Goal: Task Accomplishment & Management: Manage account settings

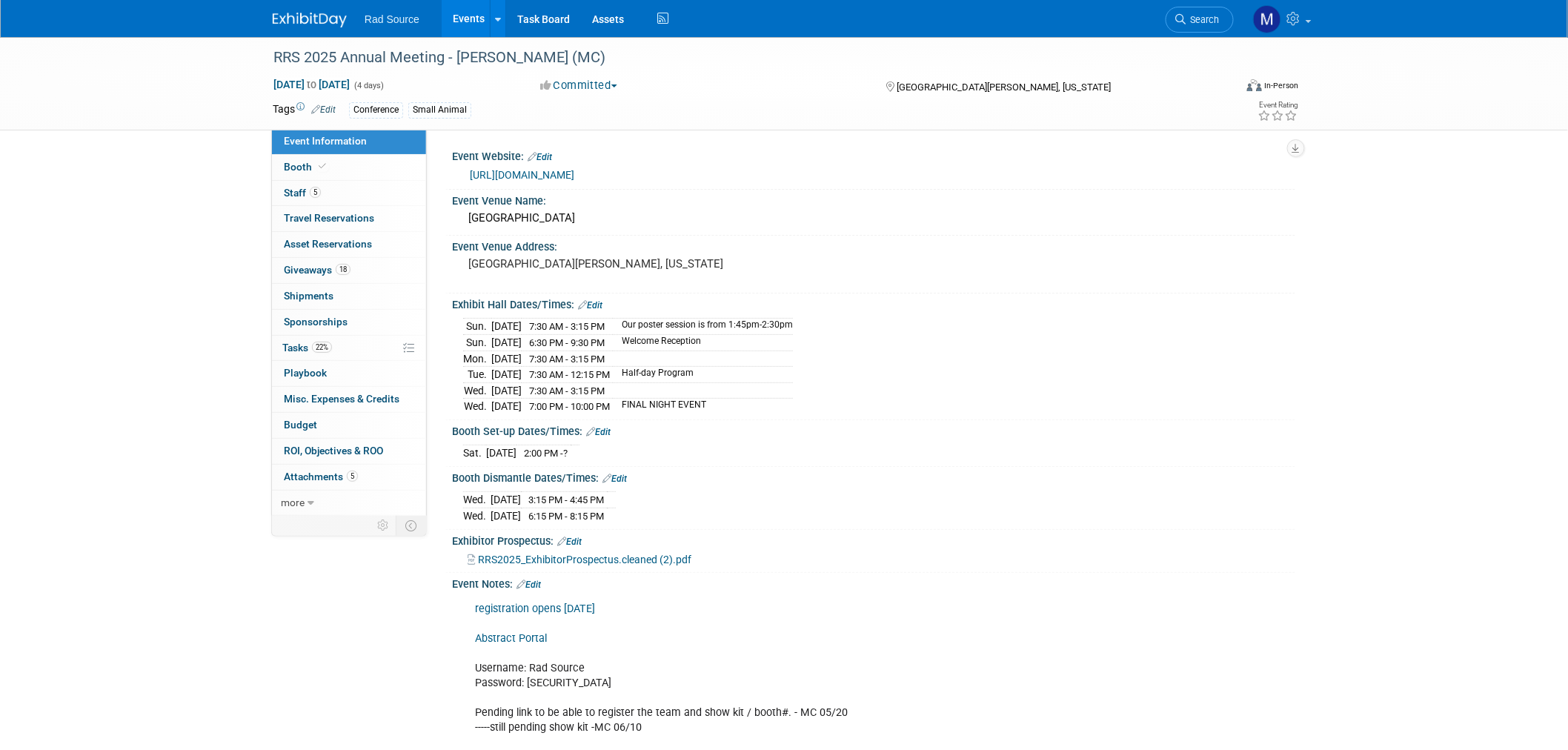
click at [337, 13] on img at bounding box center [310, 20] width 74 height 15
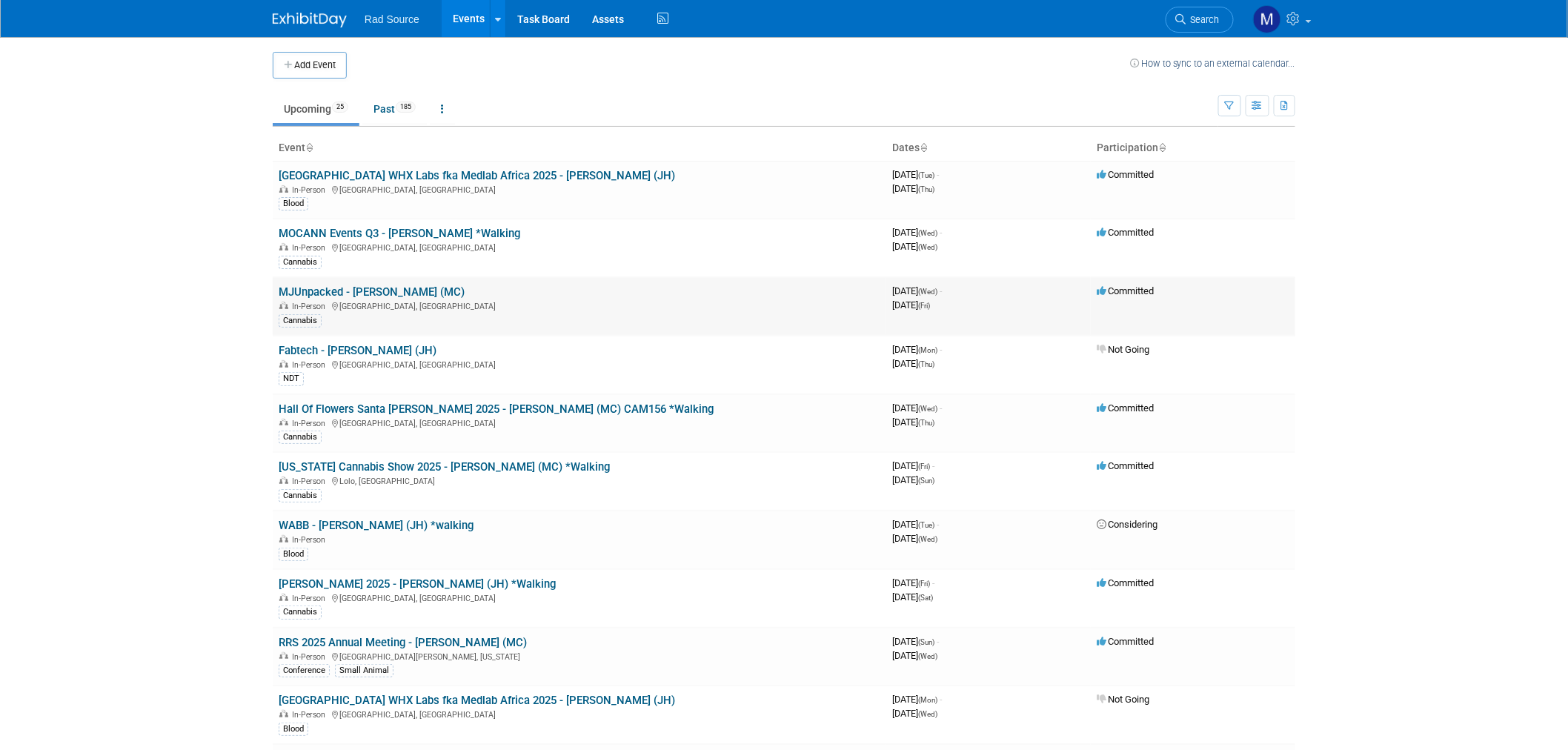
click at [366, 292] on link "MJUnpacked - [PERSON_NAME] (MC)" at bounding box center [371, 291] width 186 height 13
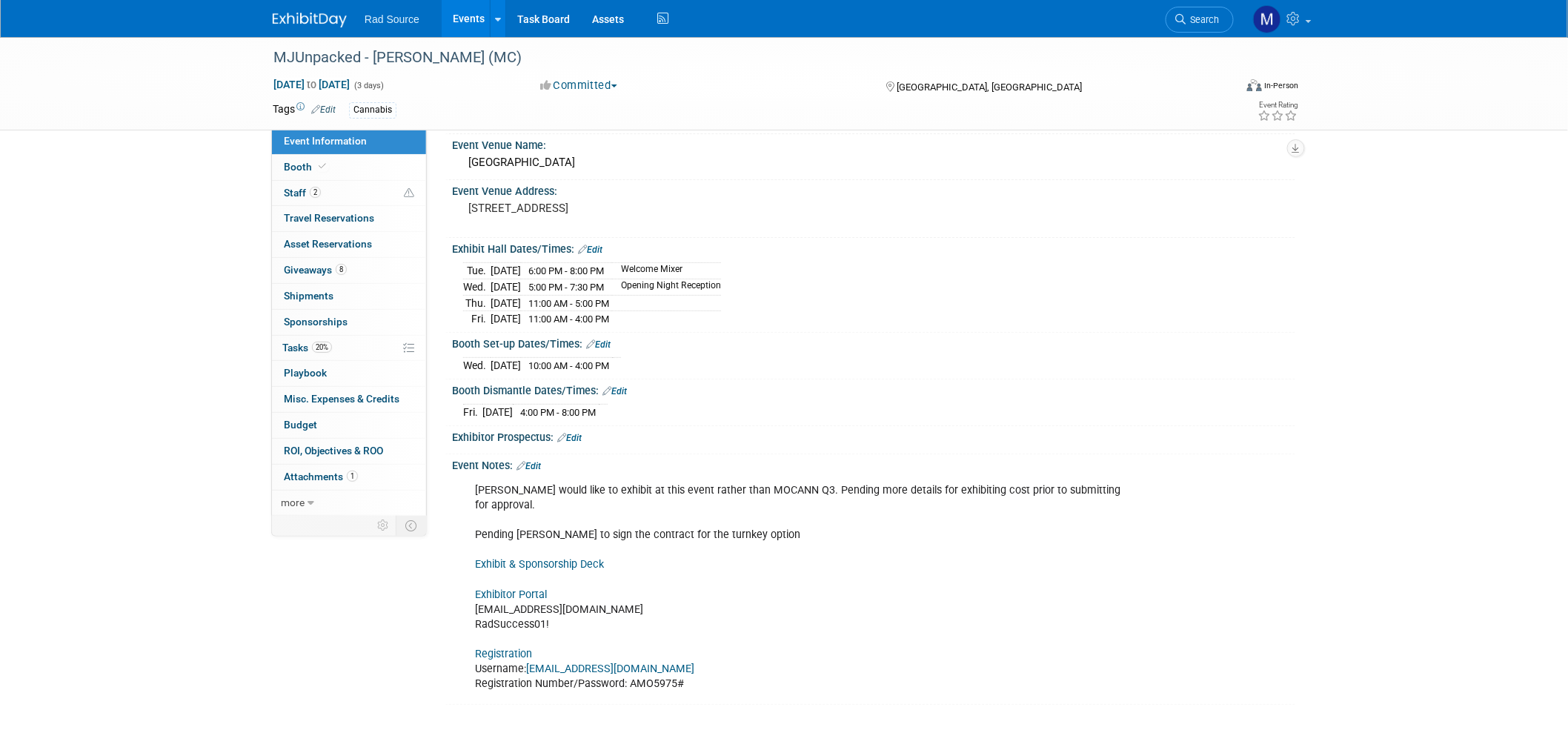
scroll to position [151, 0]
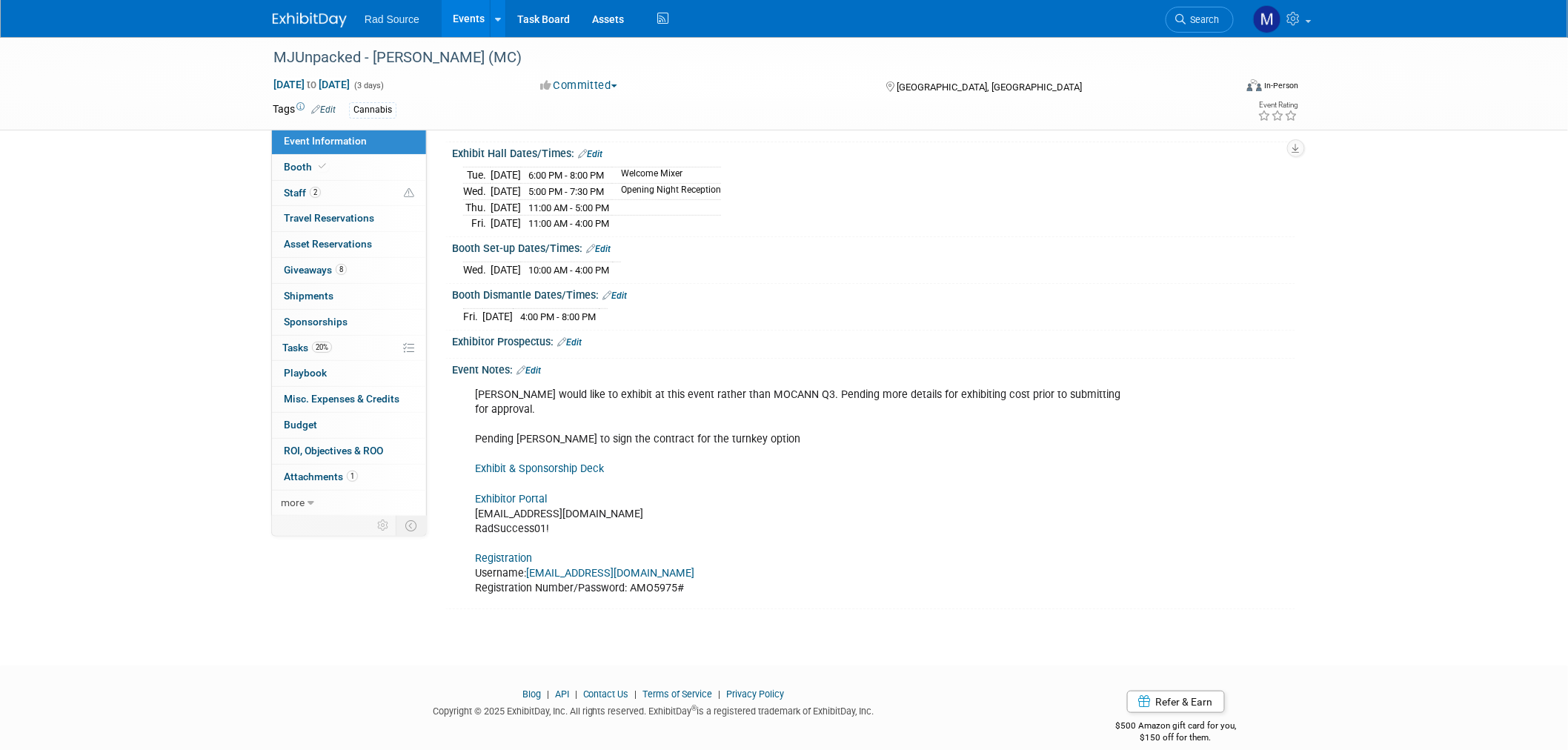
click at [495, 552] on link "Registration" at bounding box center [503, 557] width 57 height 12
click at [670, 569] on div "Dion would like to exhibit at this event rather than MOCANN Q3. Pending more de…" at bounding box center [798, 491] width 668 height 223
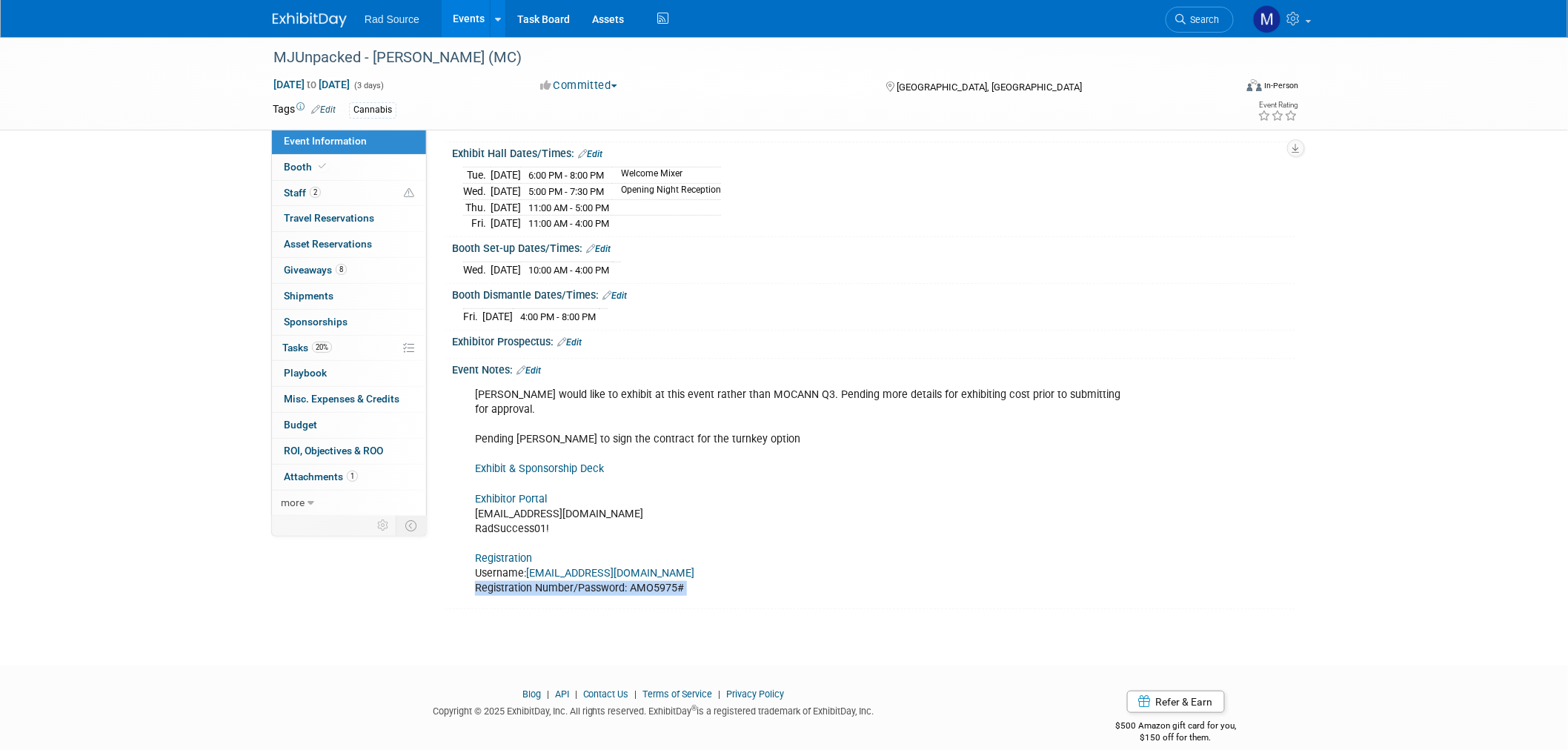
click at [684, 567] on div "Dion would like to exhibit at this event rather than MOCANN Q3. Pending more de…" at bounding box center [798, 491] width 668 height 223
drag, startPoint x: 683, startPoint y: 569, endPoint x: 631, endPoint y: 569, distance: 52.0
click at [631, 569] on div "Dion would like to exhibit at this event rather than MOCANN Q3. Pending more de…" at bounding box center [798, 491] width 668 height 223
copy div "AMO5975#"
click at [346, 187] on link "2 Staff 2" at bounding box center [349, 193] width 154 height 26
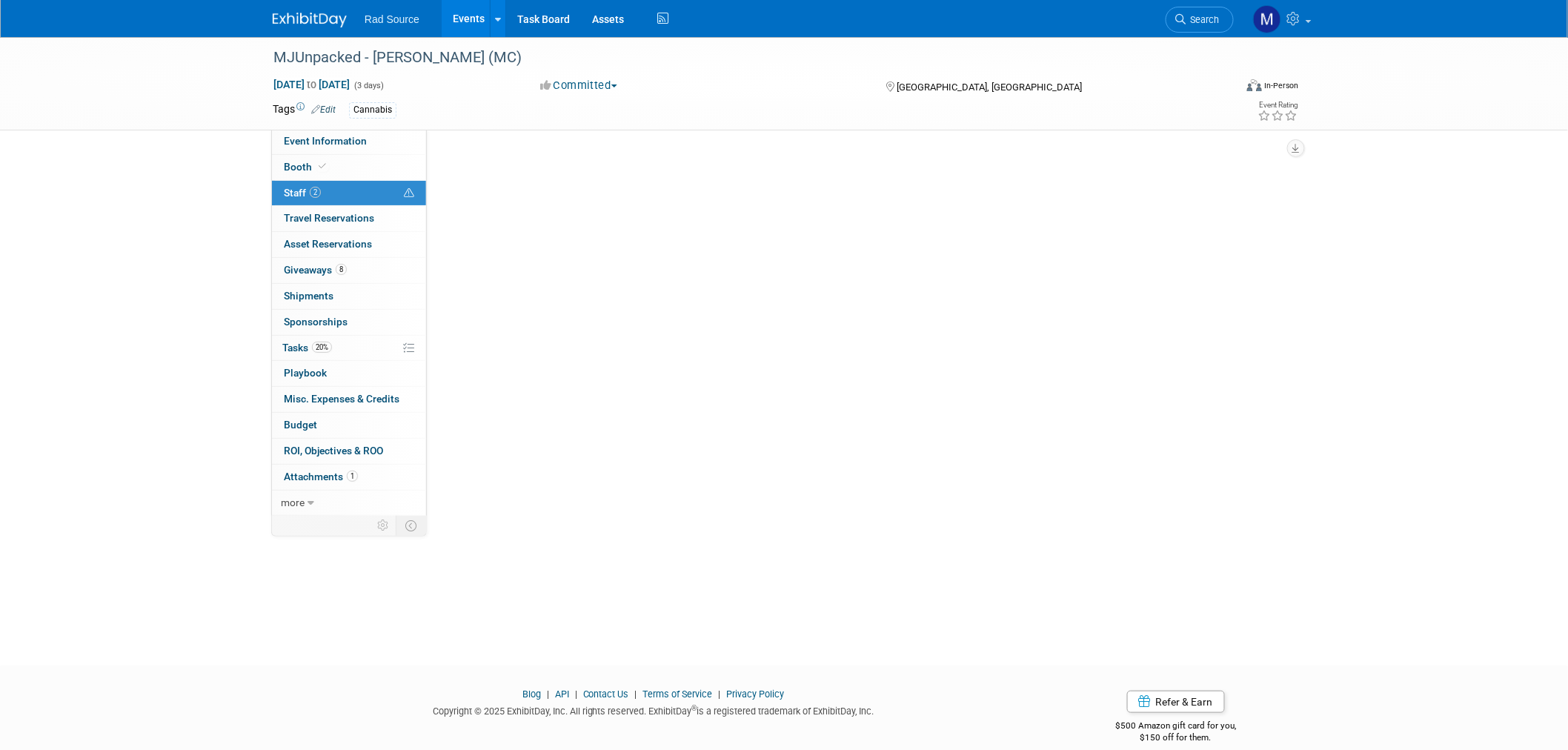
scroll to position [0, 0]
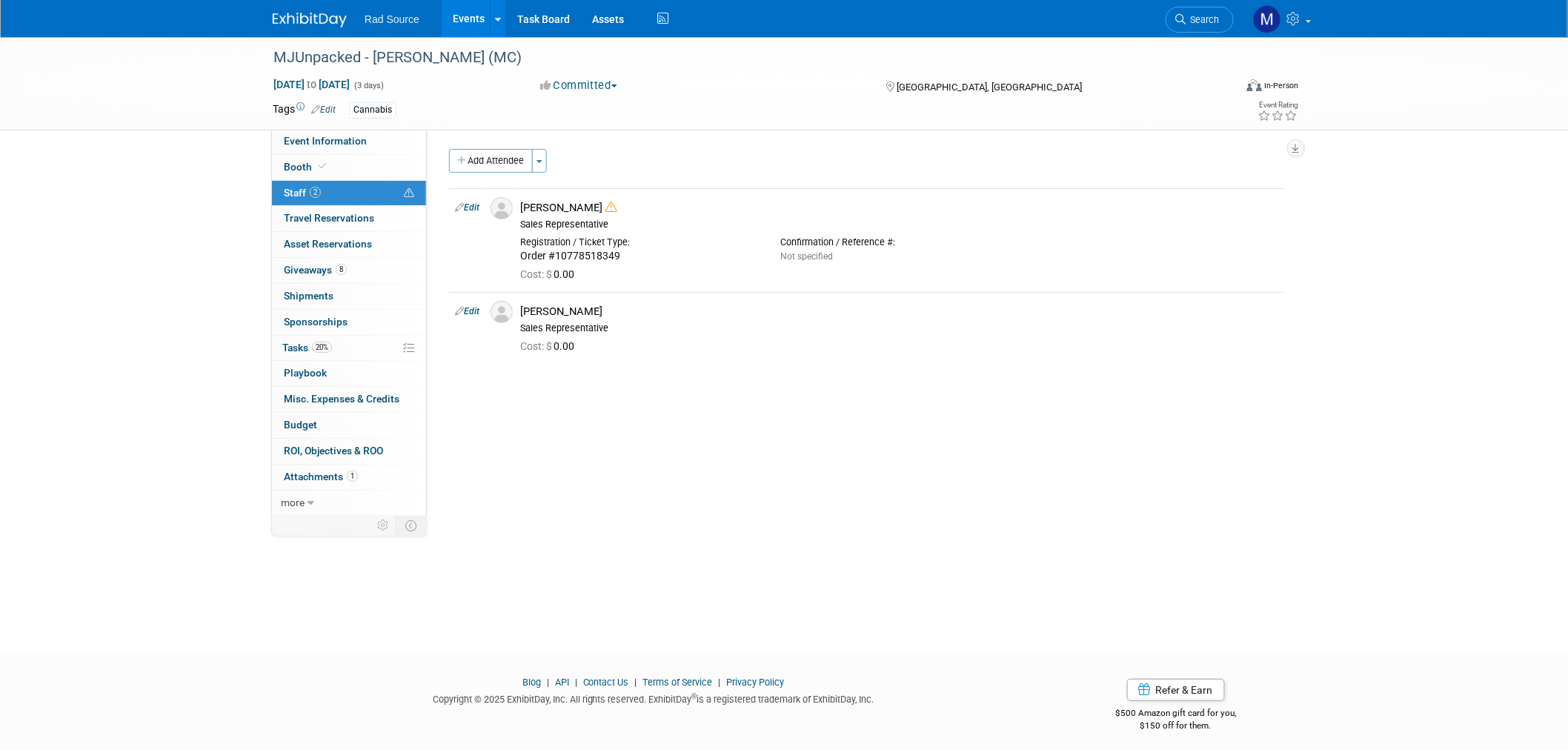
click at [316, 19] on img at bounding box center [310, 20] width 74 height 15
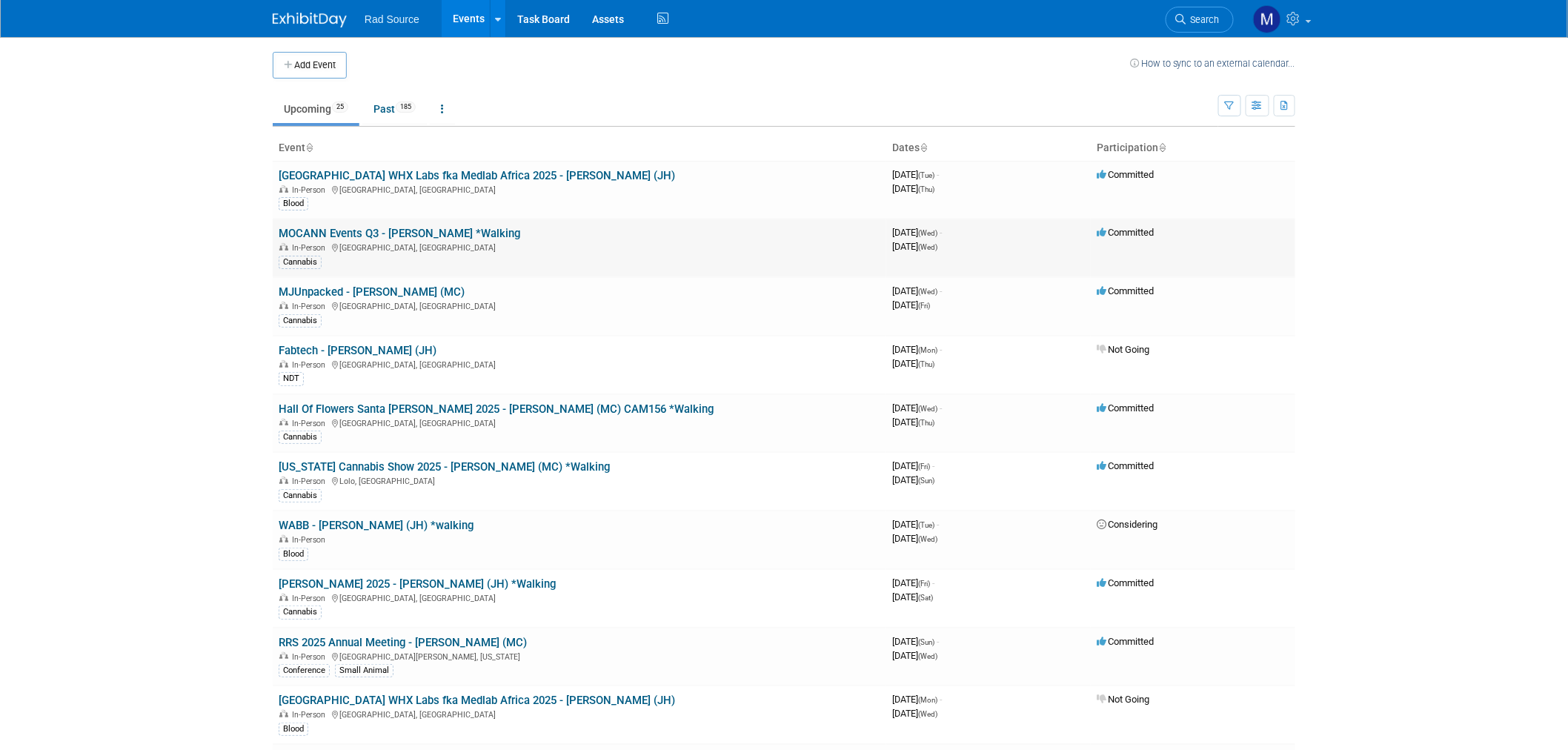
click at [373, 234] on link "MOCANN Events Q3 - [PERSON_NAME] *Walking" at bounding box center [399, 234] width 241 height 13
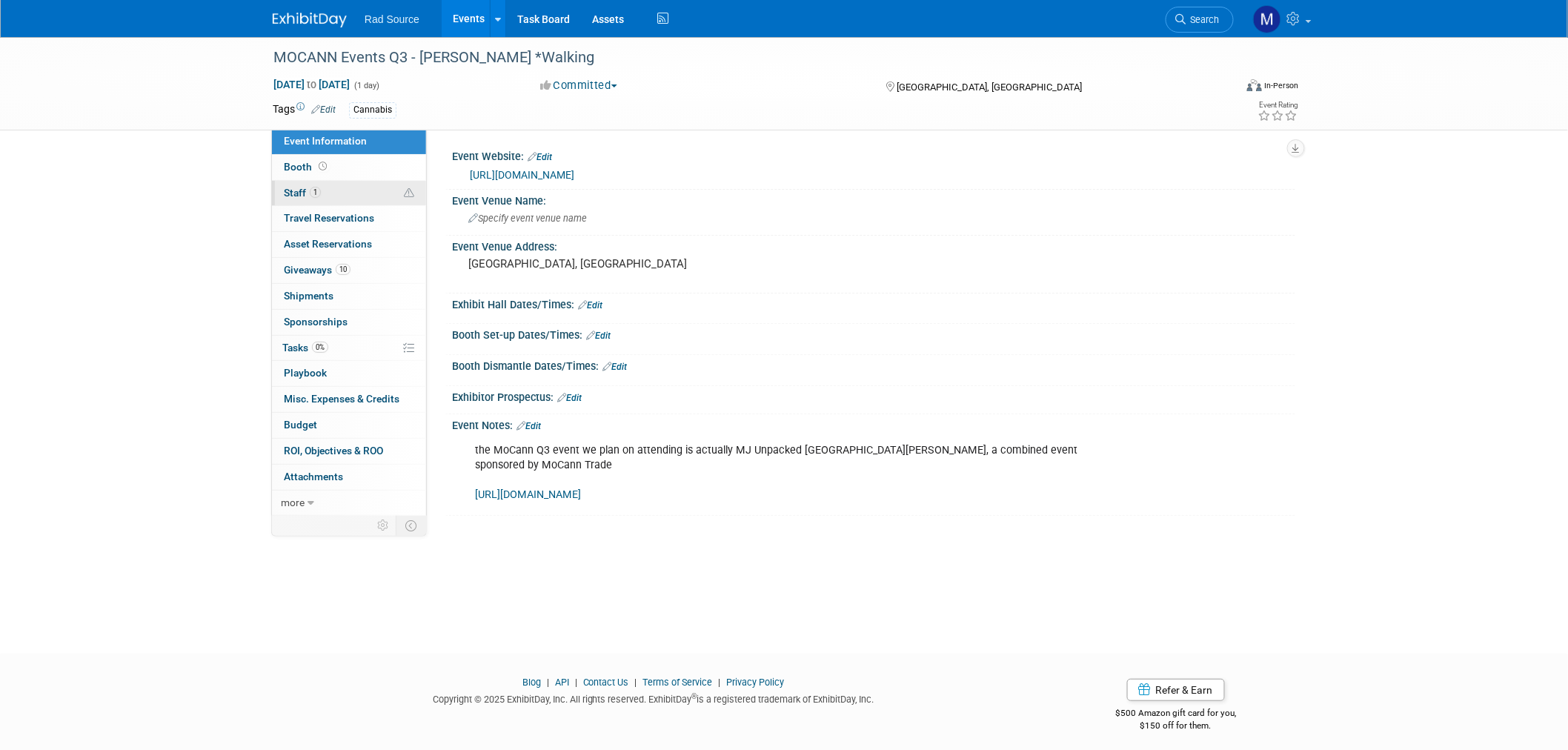
click at [343, 200] on link "1 Staff 1" at bounding box center [349, 193] width 154 height 26
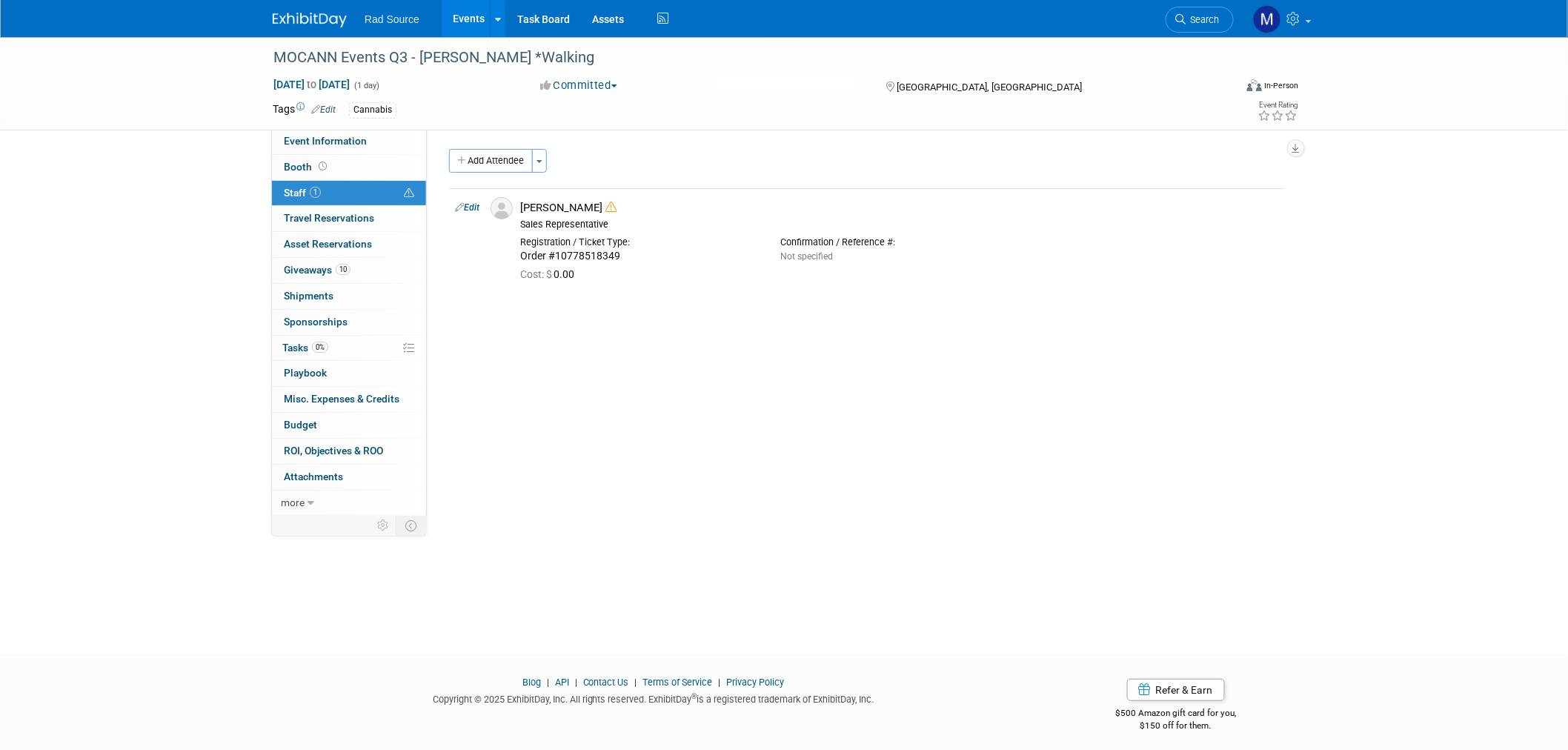
click at [306, 16] on img at bounding box center [310, 20] width 74 height 15
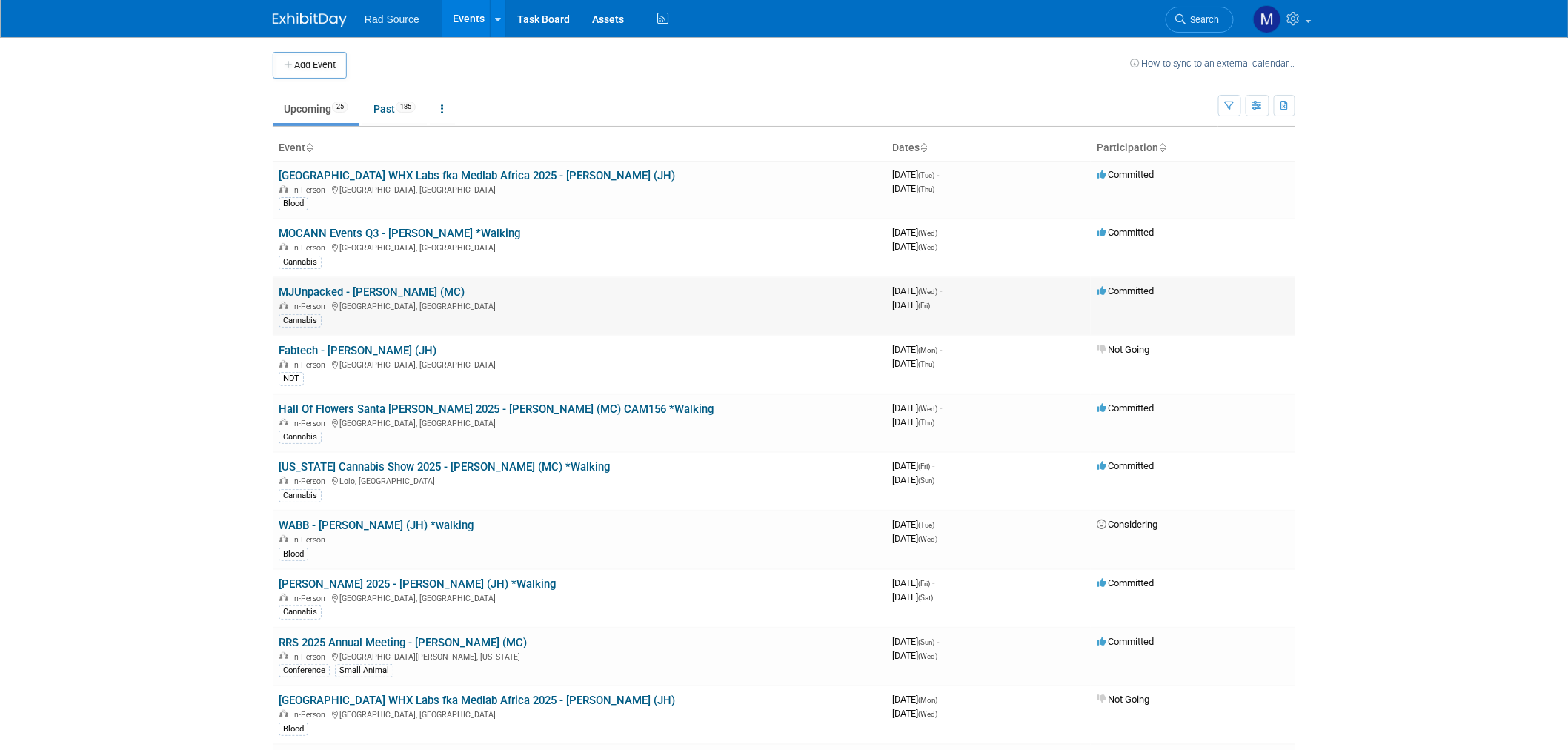
click at [382, 291] on link "MJUnpacked - [PERSON_NAME] (MC)" at bounding box center [371, 291] width 186 height 13
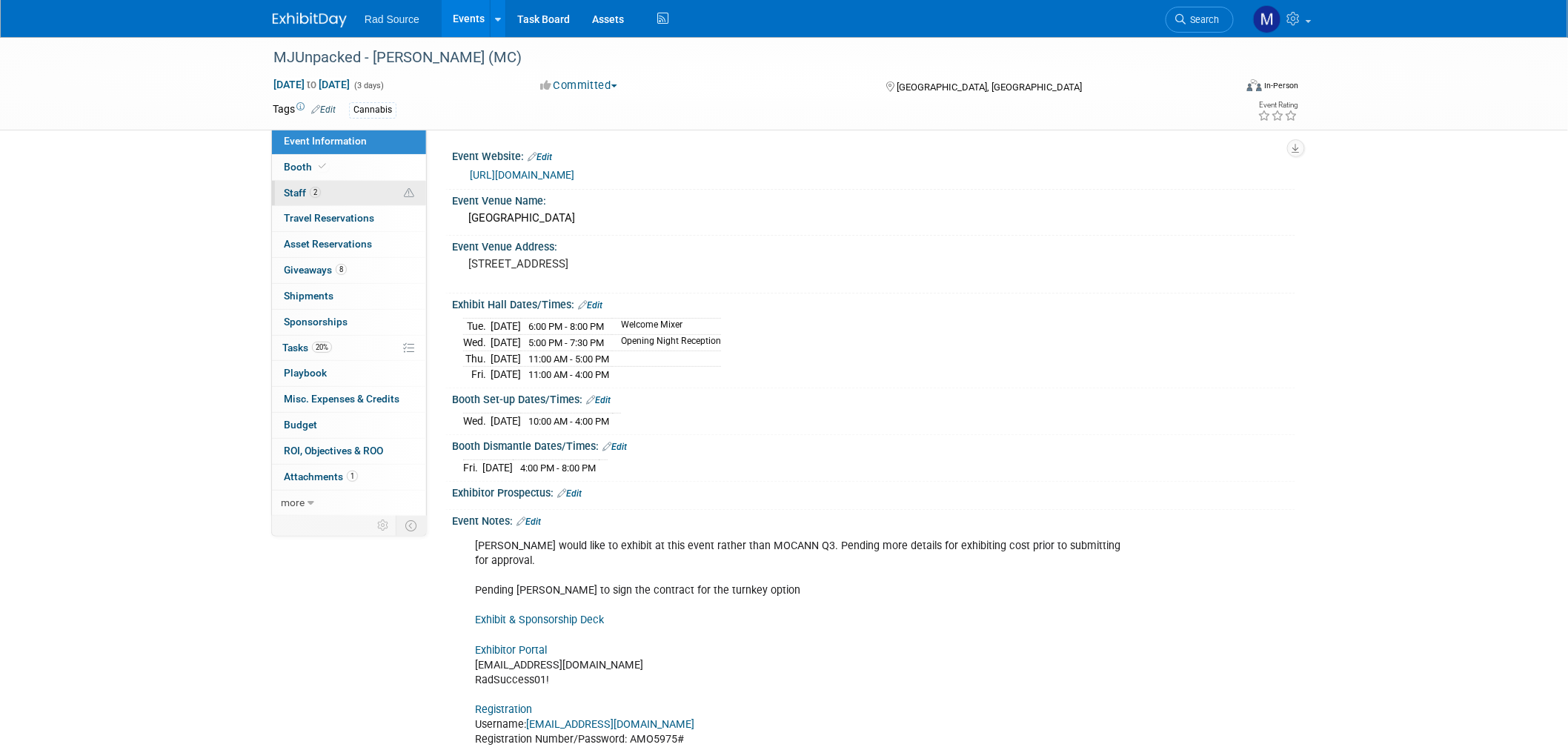
click at [350, 191] on link "2 Staff 2" at bounding box center [349, 193] width 154 height 26
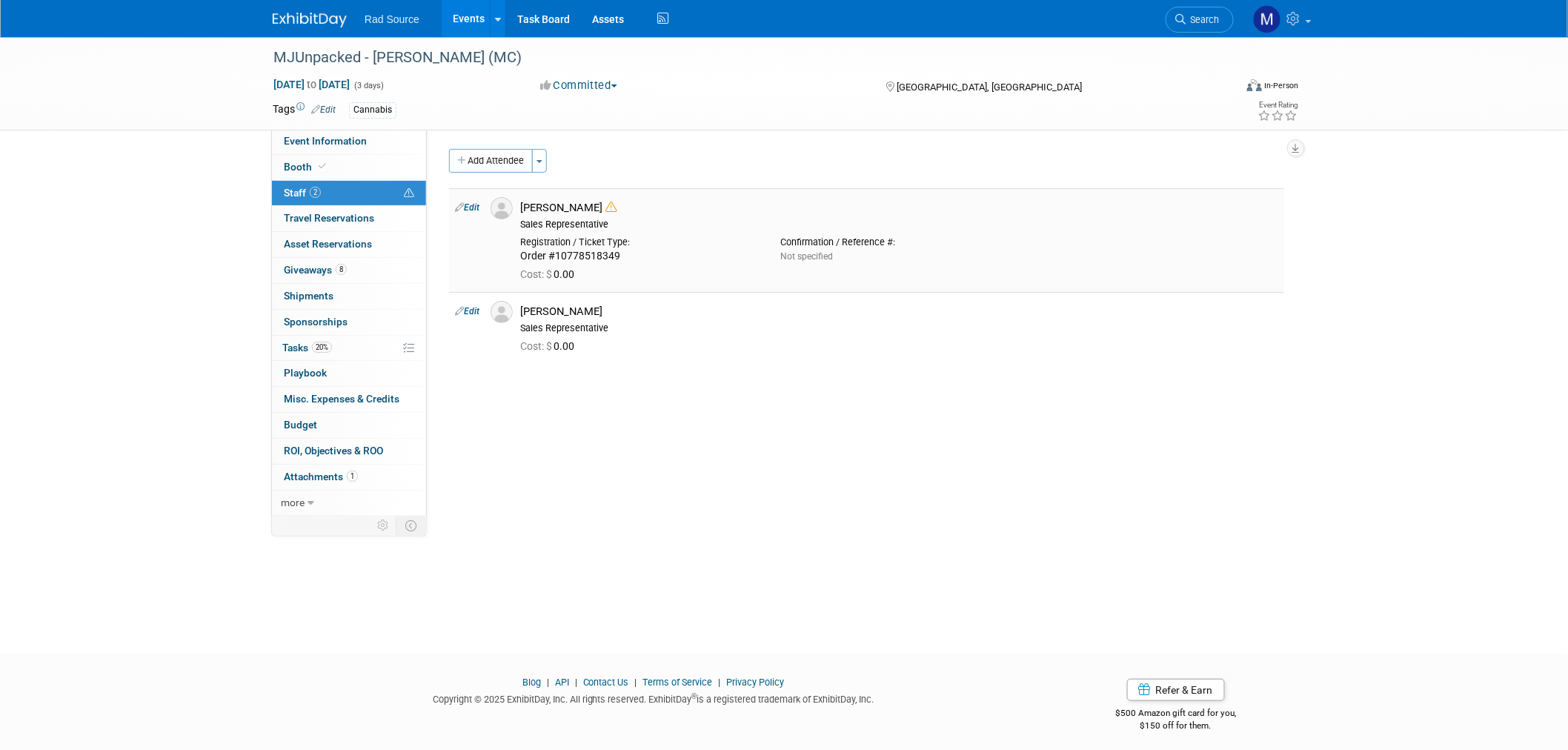
click at [476, 206] on link "Edit" at bounding box center [467, 207] width 25 height 10
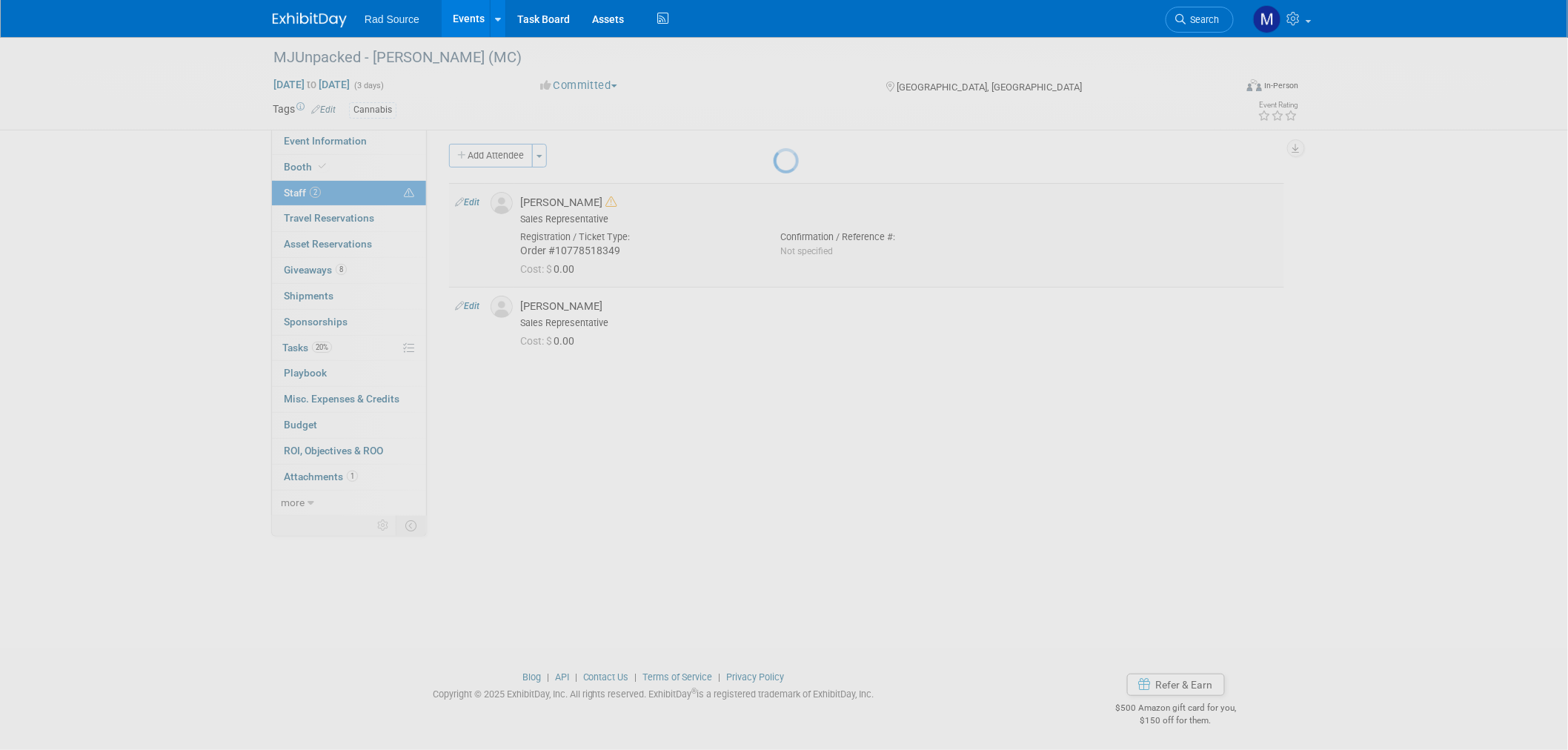
select select "e222a530-60d0-4e93-aa93-70a742f4eb98"
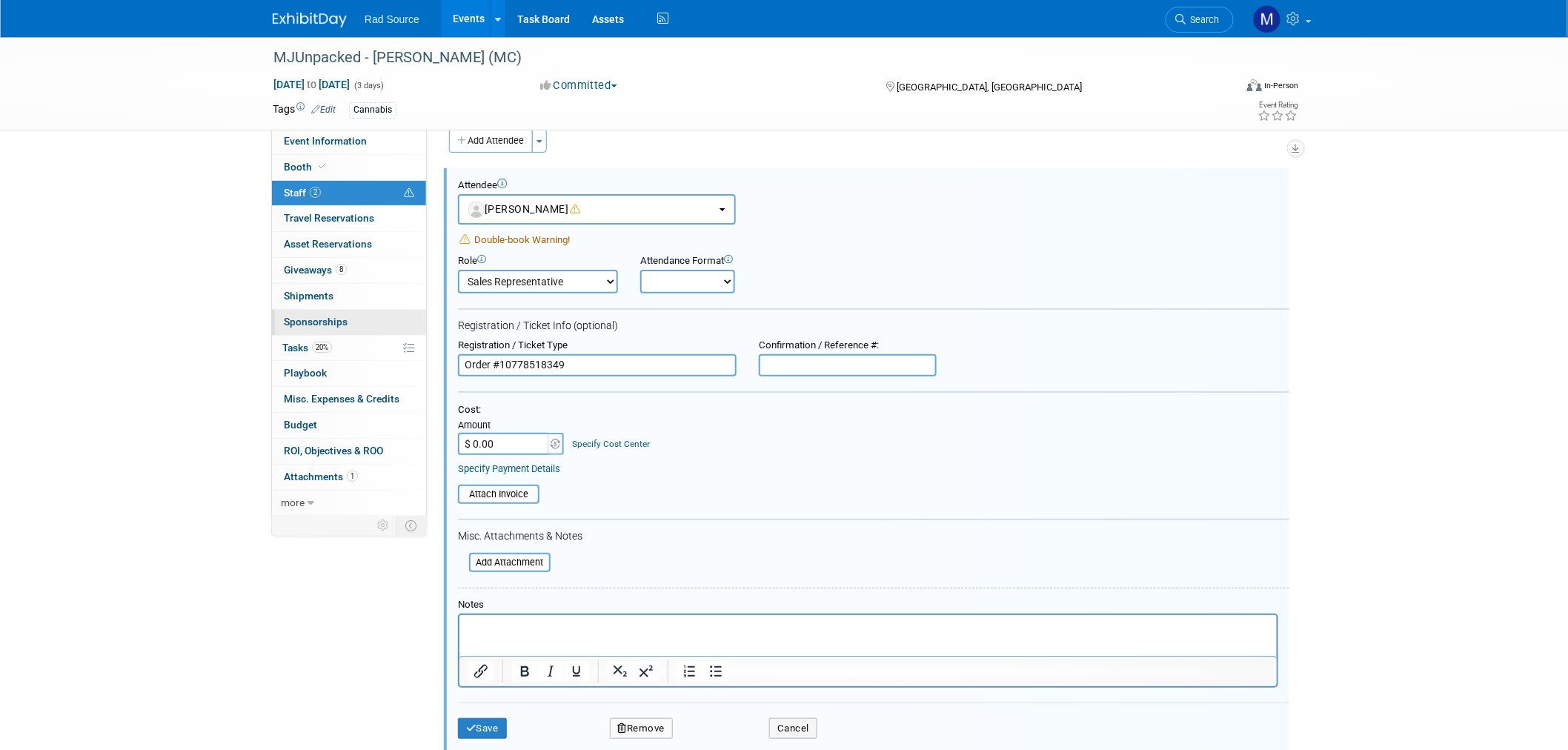
drag, startPoint x: 573, startPoint y: 356, endPoint x: 368, endPoint y: 329, distance: 206.8
click at [368, 329] on div "Event Information Event Info Booth Booth 2 Staff 2 Staff 0 Travel Reservations …" at bounding box center [784, 428] width 1045 height 823
click at [572, 631] on p "Rich Text Area. Press ALT-0 for help." at bounding box center [867, 628] width 801 height 15
click at [488, 719] on button "Save" at bounding box center [482, 728] width 49 height 21
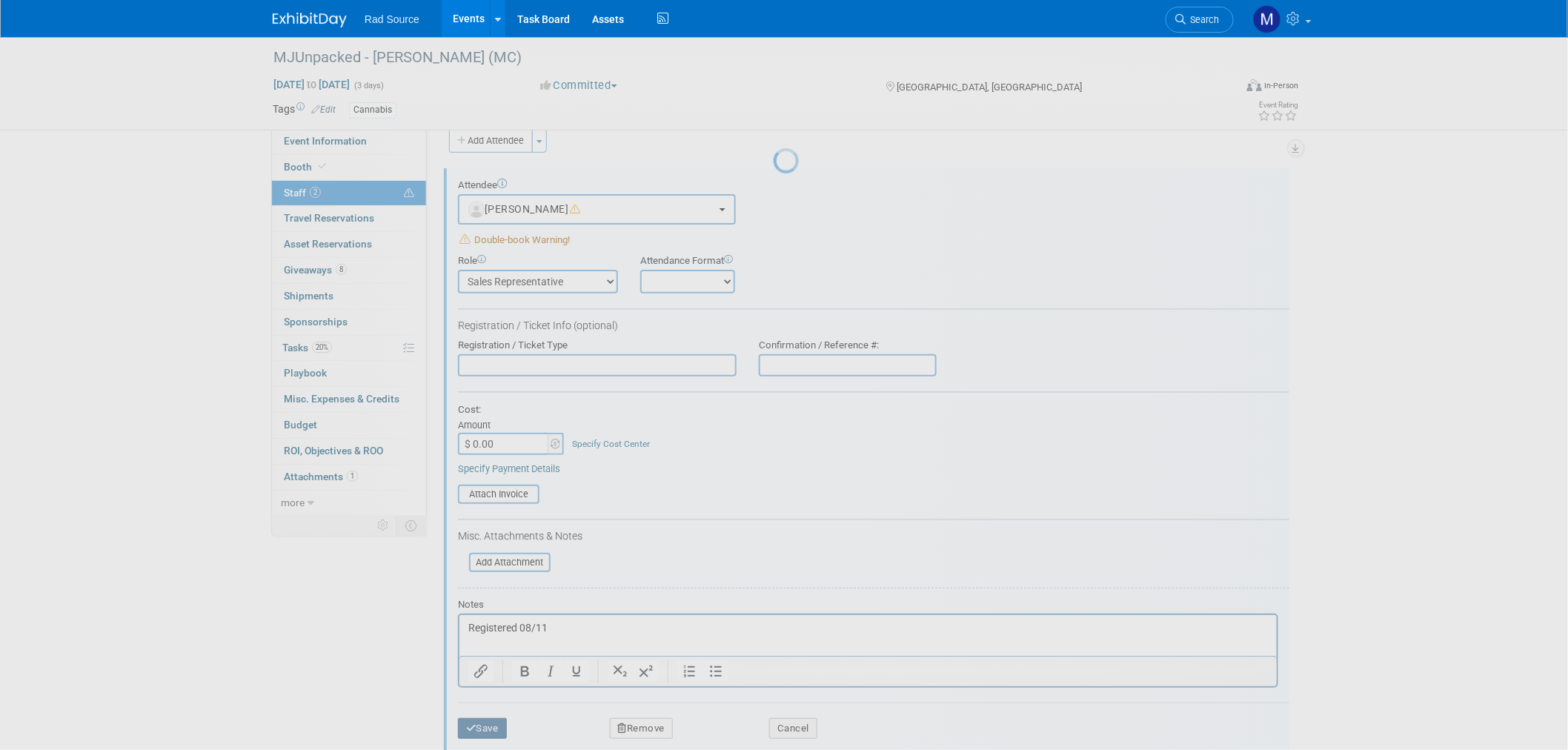
scroll to position [8, 0]
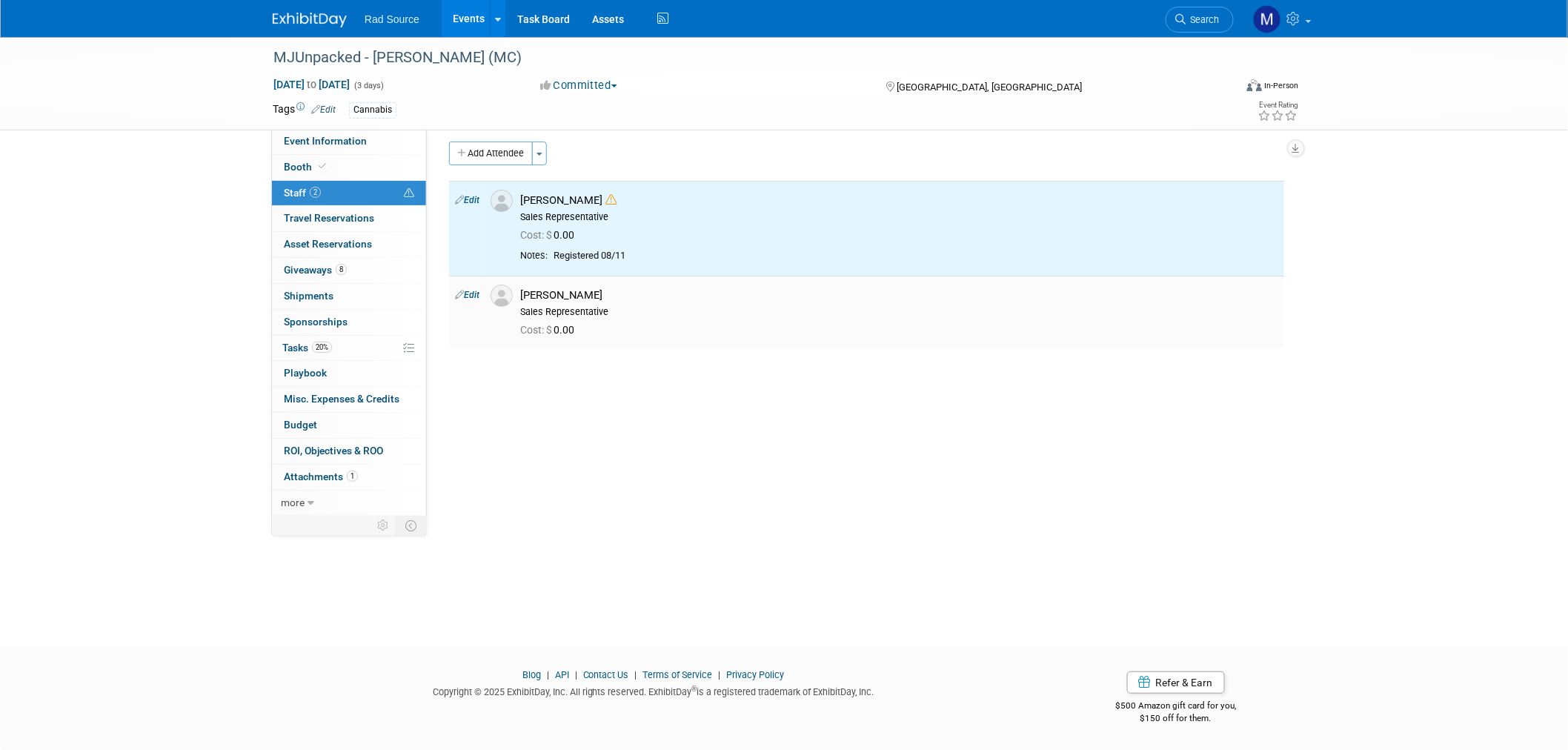
click at [476, 290] on td "Edit" at bounding box center [466, 310] width 35 height 71
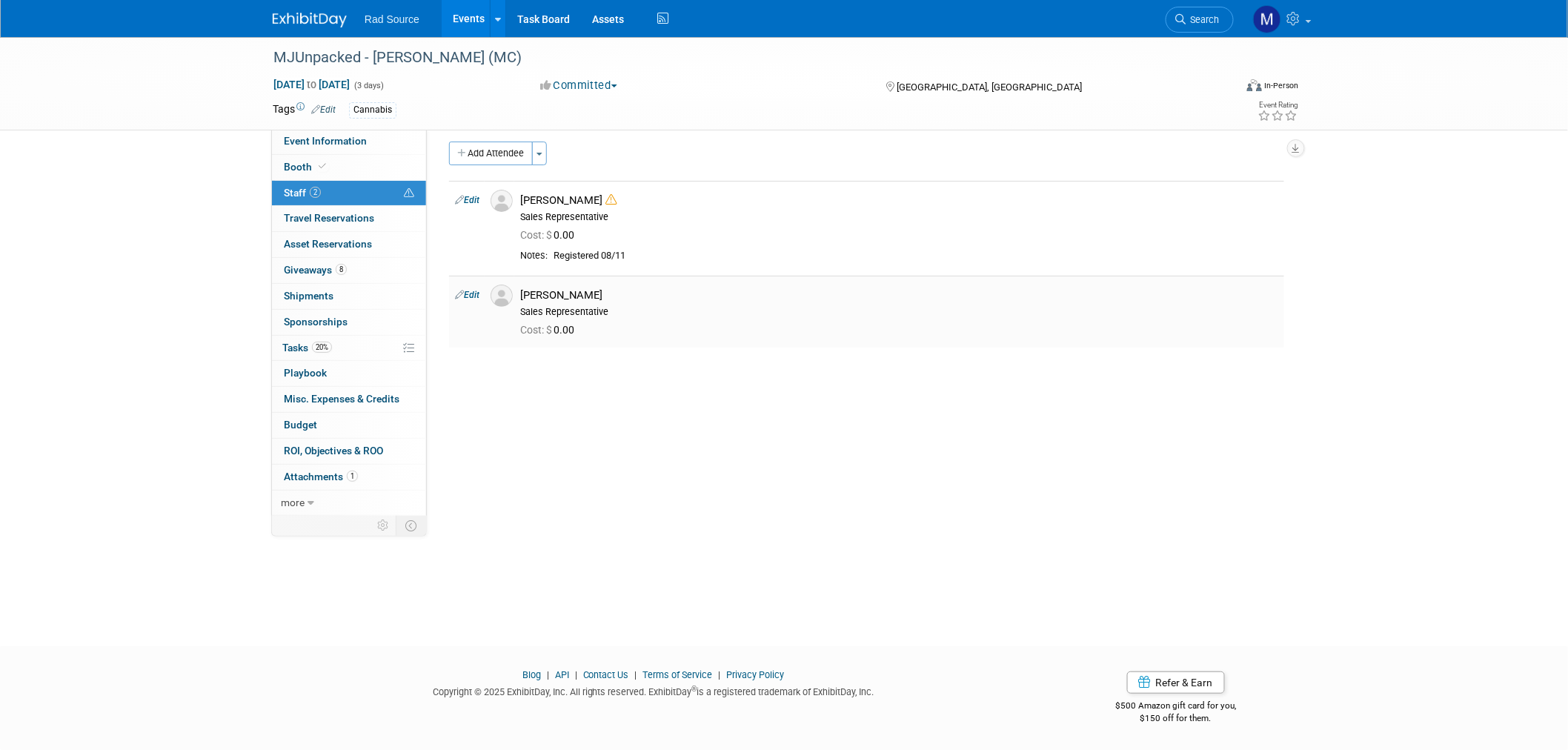
click at [474, 298] on link "Edit" at bounding box center [467, 294] width 25 height 10
select select "752d2fe7-a662-4e95-bf08-5ac63b85eebf"
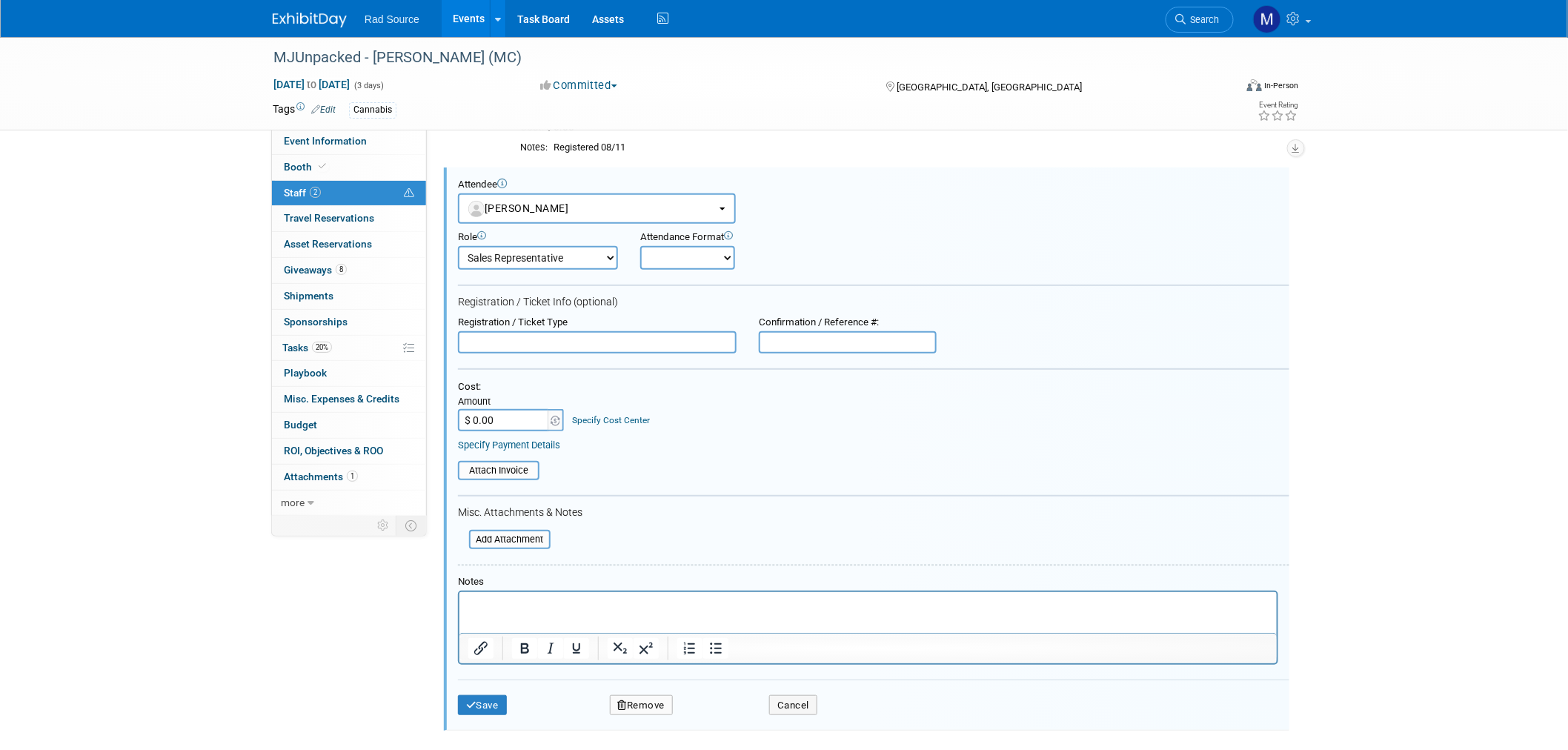
scroll to position [0, 0]
click at [552, 605] on p "Rich Text Area. Press ALT-0 for help." at bounding box center [867, 605] width 801 height 15
click at [466, 700] on icon "submit" at bounding box center [471, 704] width 10 height 9
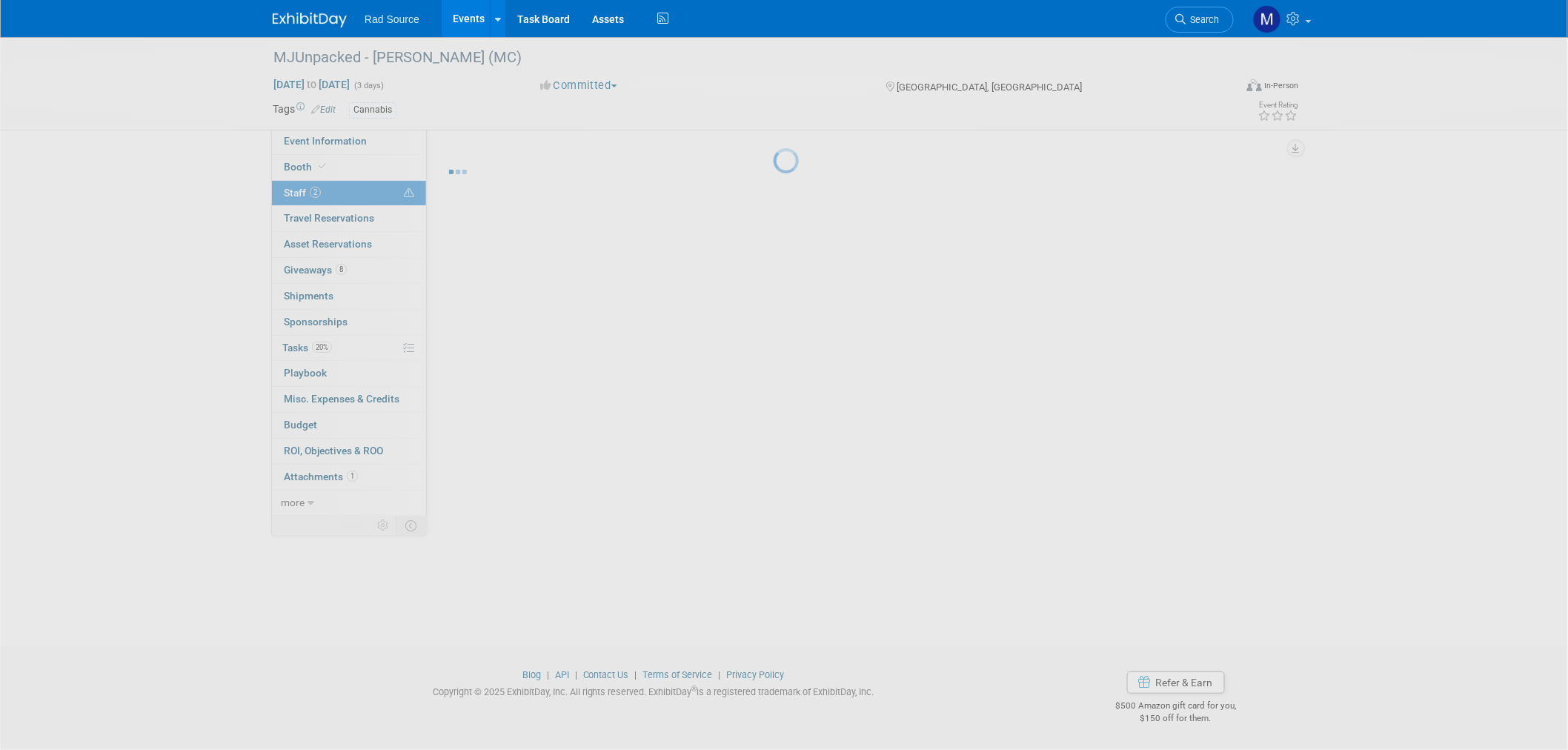
scroll to position [8, 0]
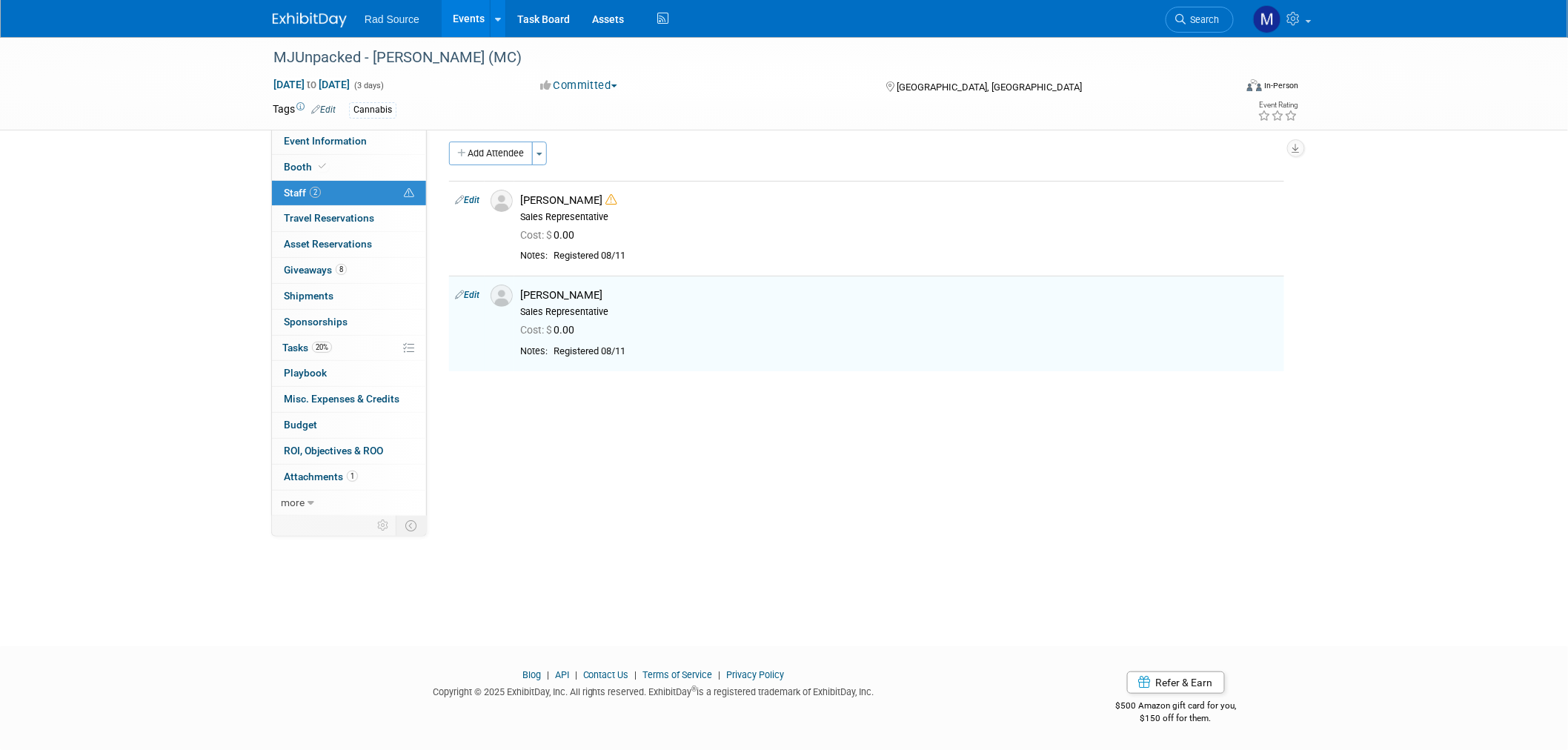
click at [289, 19] on img at bounding box center [310, 20] width 74 height 15
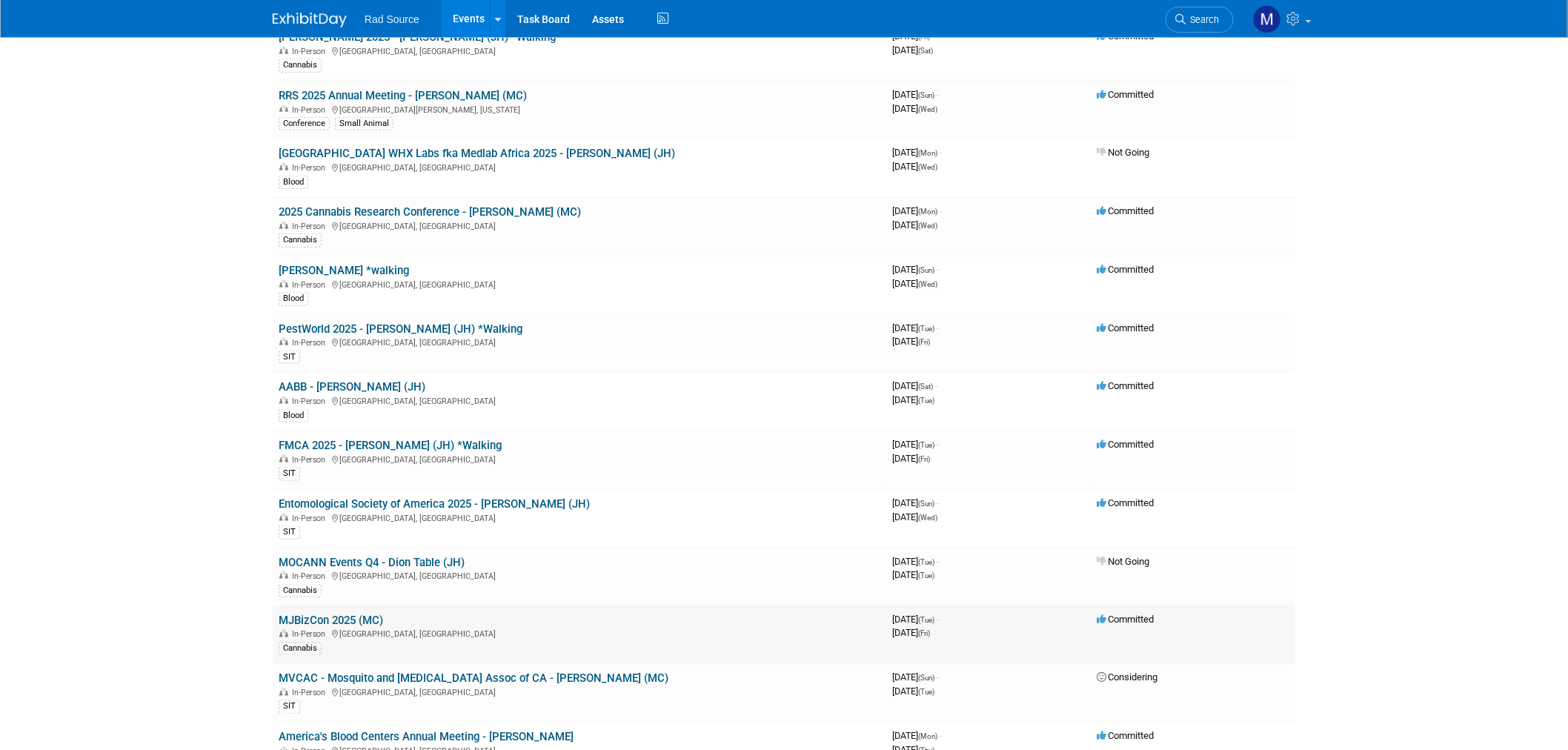
scroll to position [575, 0]
